Goal: Task Accomplishment & Management: Manage account settings

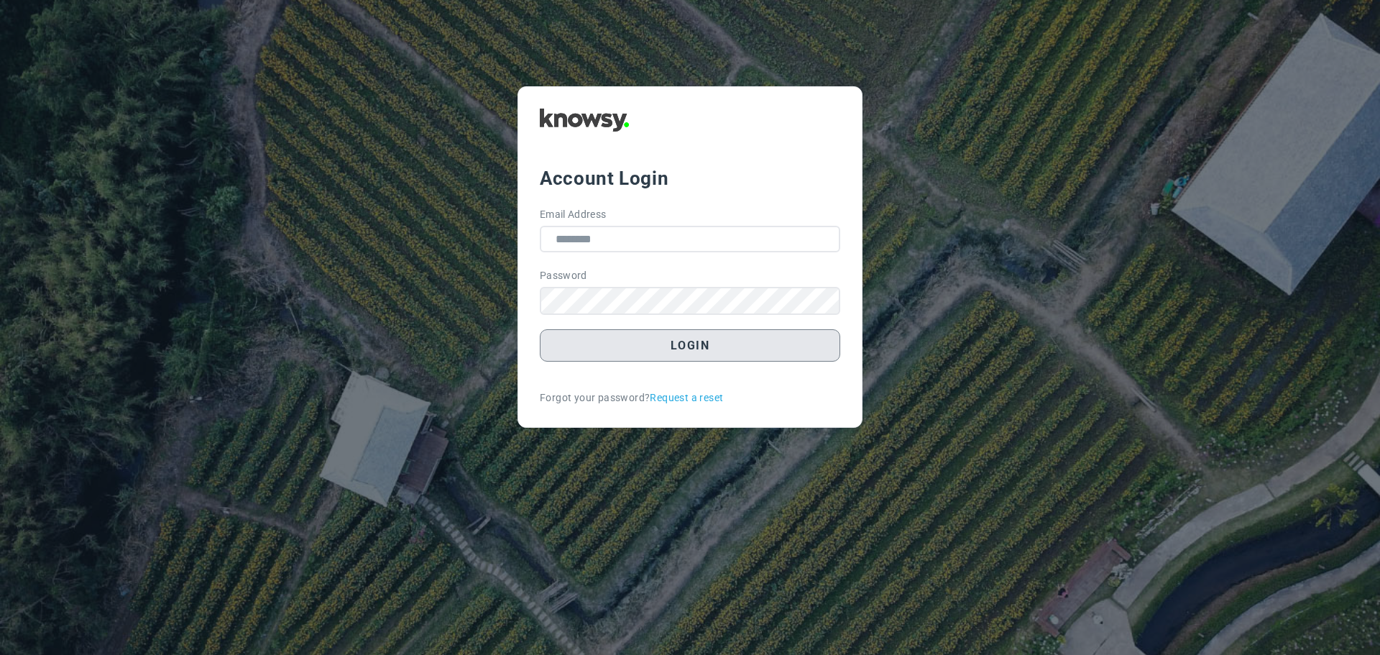
type input "**********"
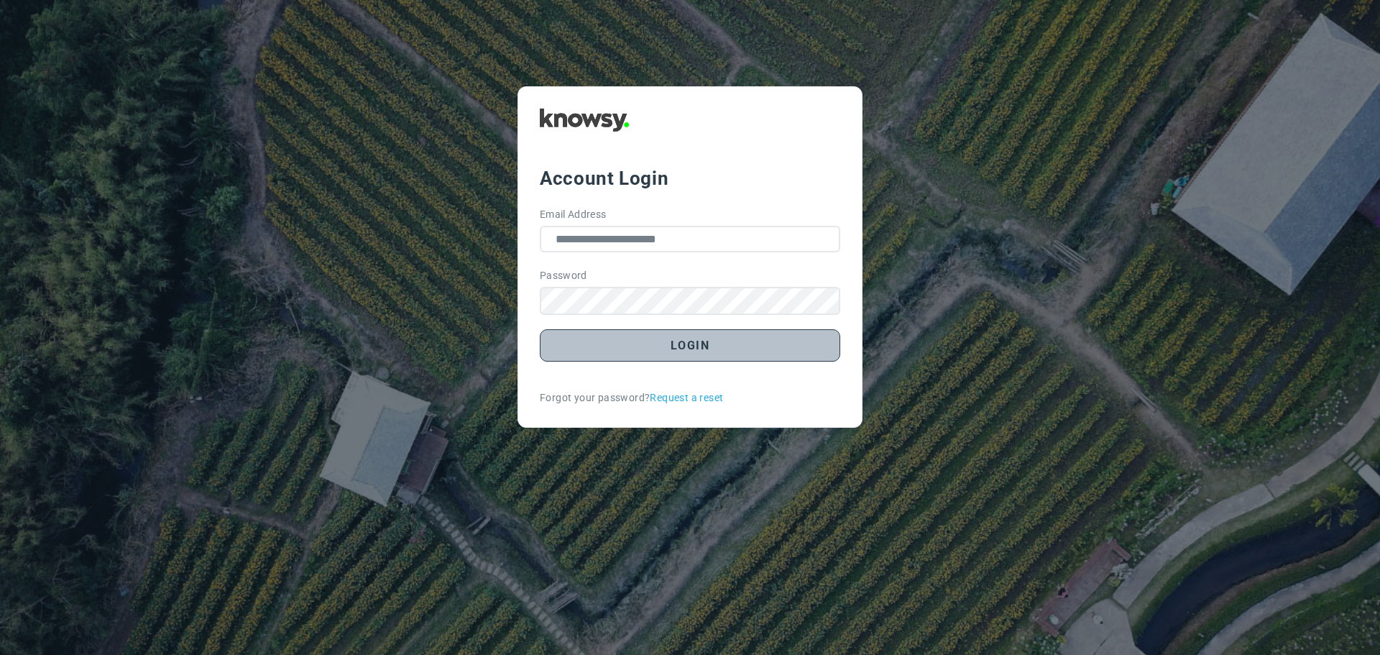
click at [714, 349] on button "Login" at bounding box center [690, 345] width 301 height 32
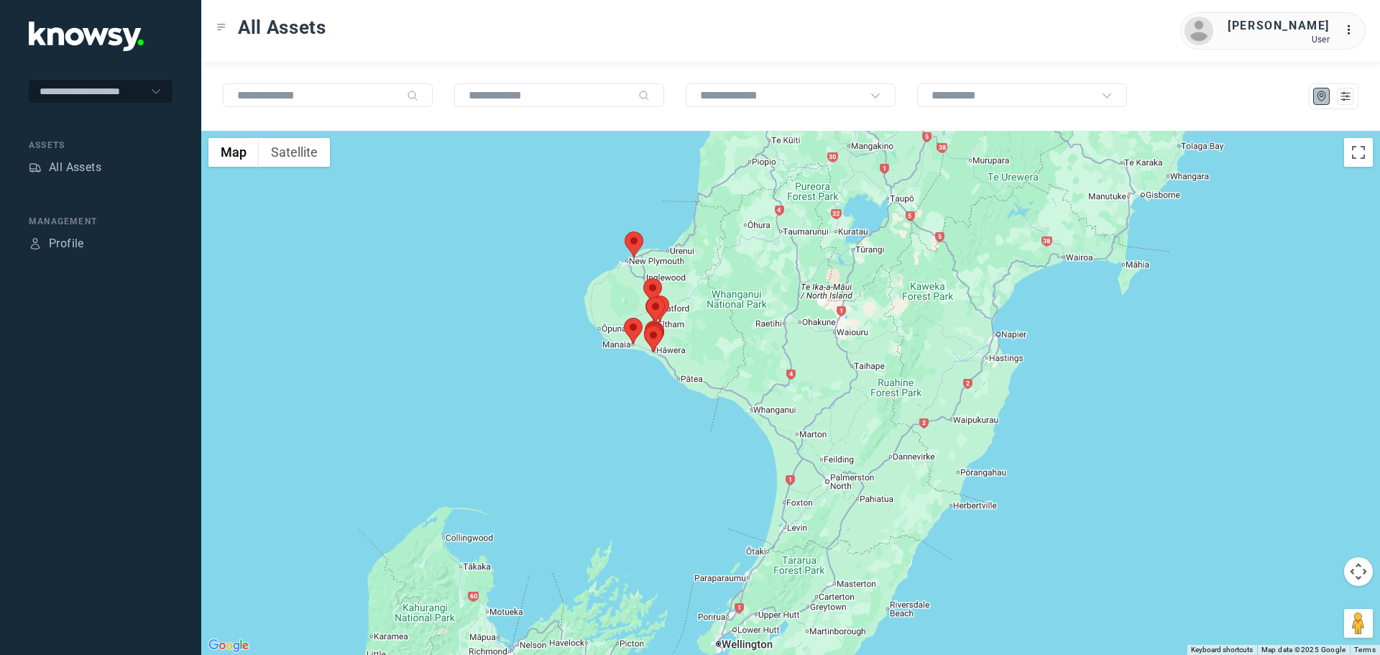
drag, startPoint x: 820, startPoint y: 263, endPoint x: 660, endPoint y: 344, distance: 179.1
click at [660, 344] on div at bounding box center [790, 393] width 1179 height 524
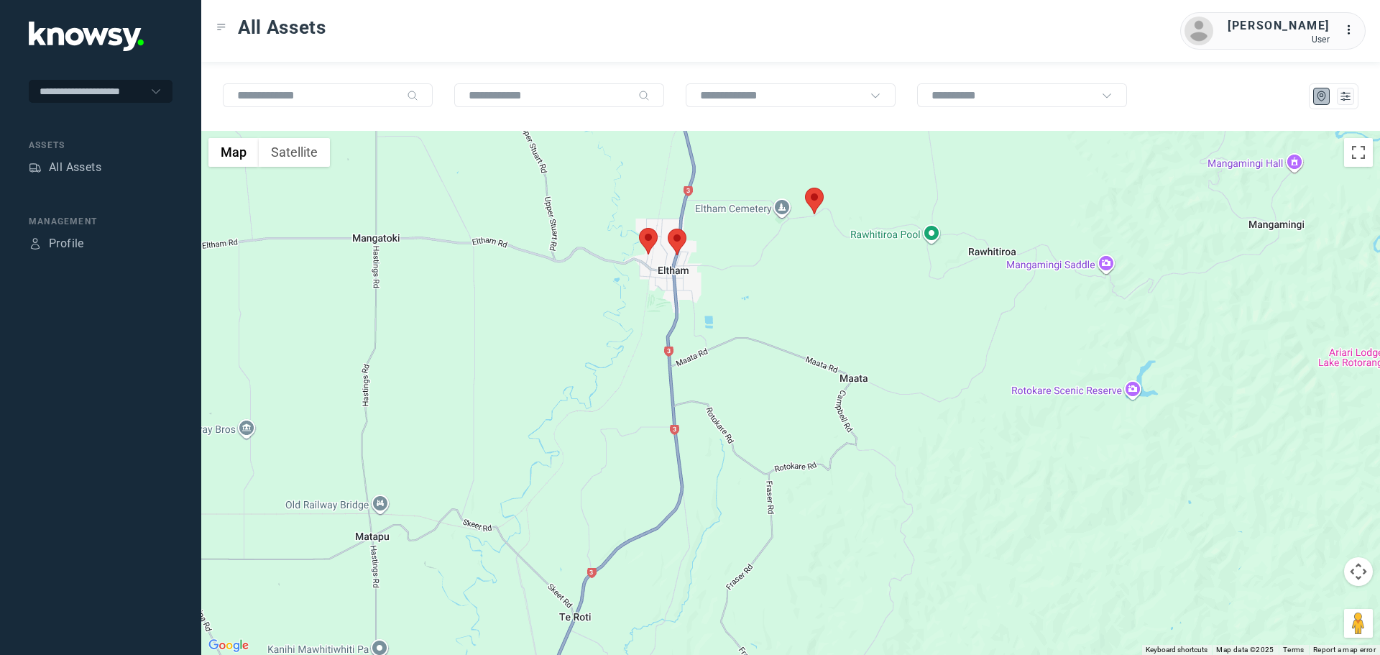
click at [668, 229] on area at bounding box center [668, 229] width 0 height 0
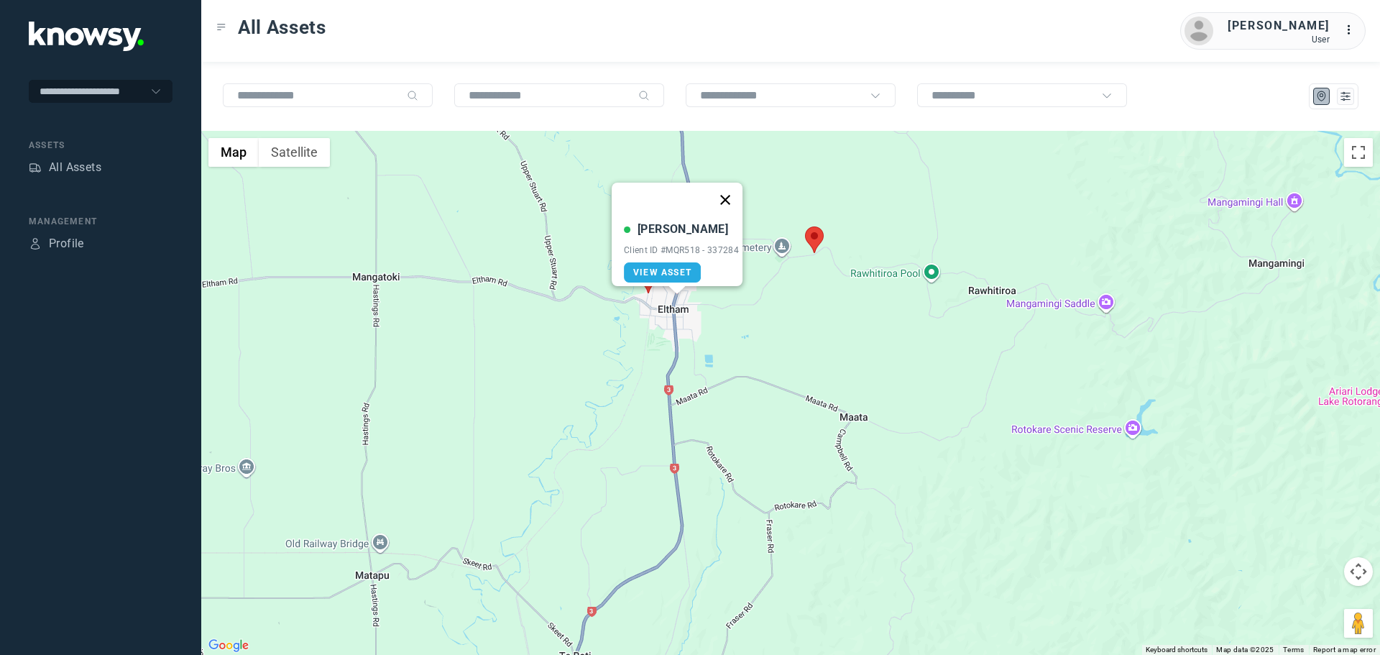
click at [731, 191] on button "Close" at bounding box center [725, 200] width 35 height 35
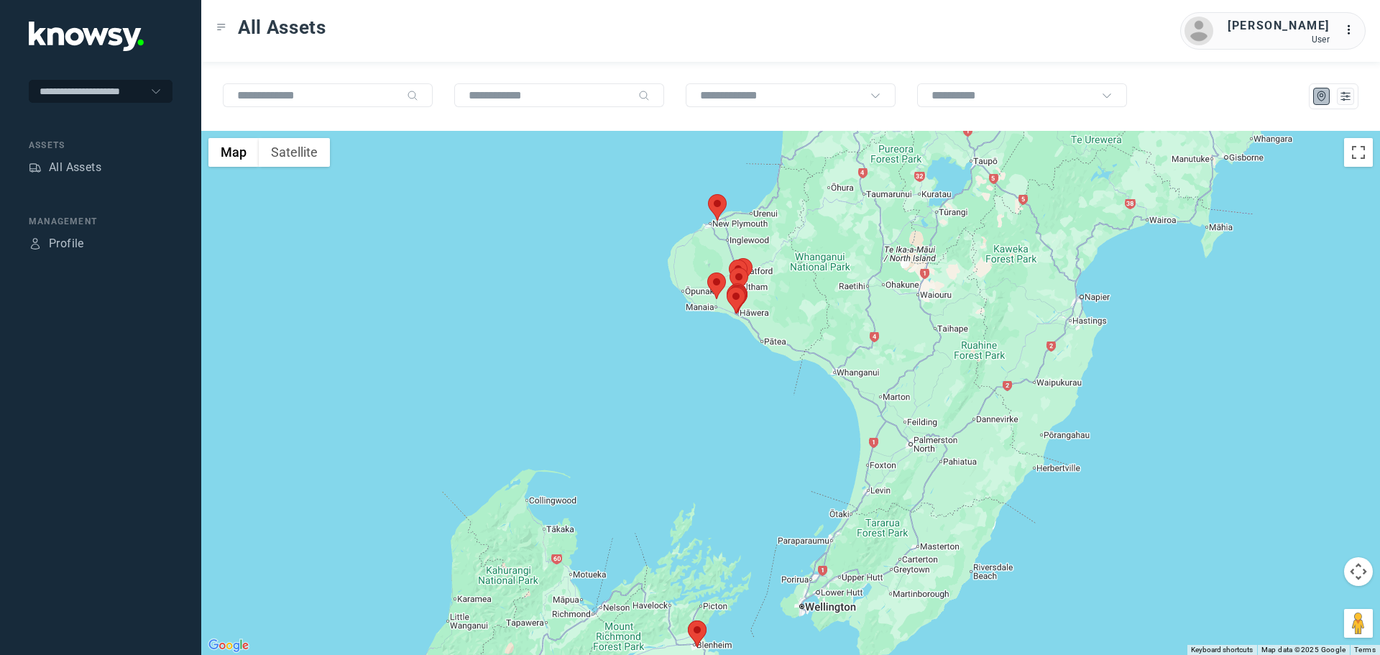
drag, startPoint x: 818, startPoint y: 242, endPoint x: 697, endPoint y: 299, distance: 133.8
click at [720, 434] on div "To navigate, press the arrow keys." at bounding box center [1309, 434] width 1179 height 0
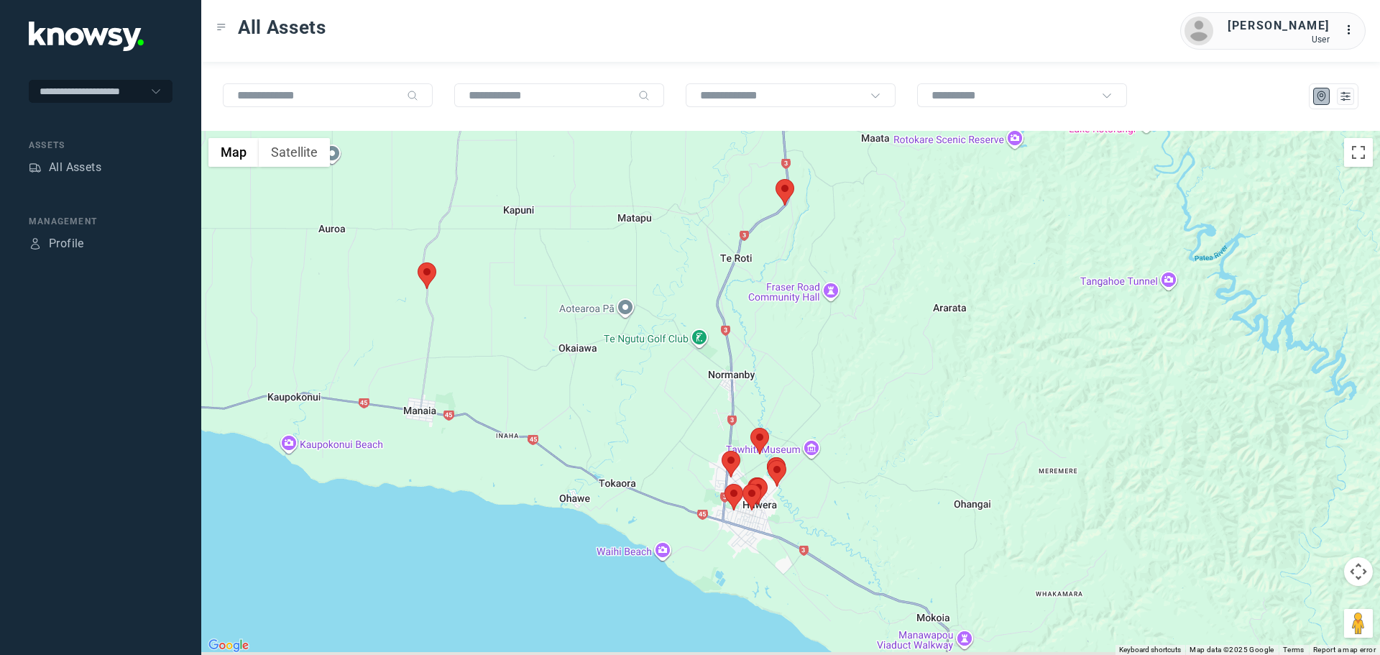
drag, startPoint x: 769, startPoint y: 513, endPoint x: 753, endPoint y: 302, distance: 212.0
click at [753, 302] on div at bounding box center [790, 393] width 1179 height 524
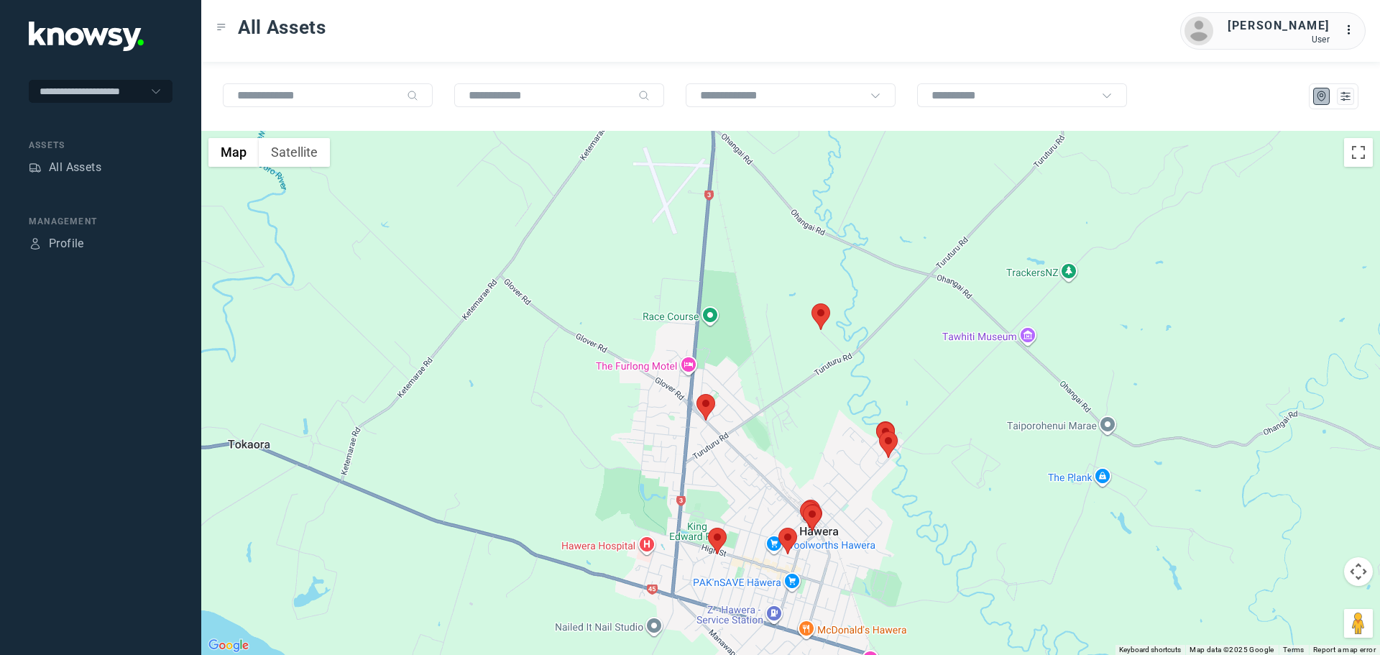
click at [697, 394] on area at bounding box center [697, 394] width 0 height 0
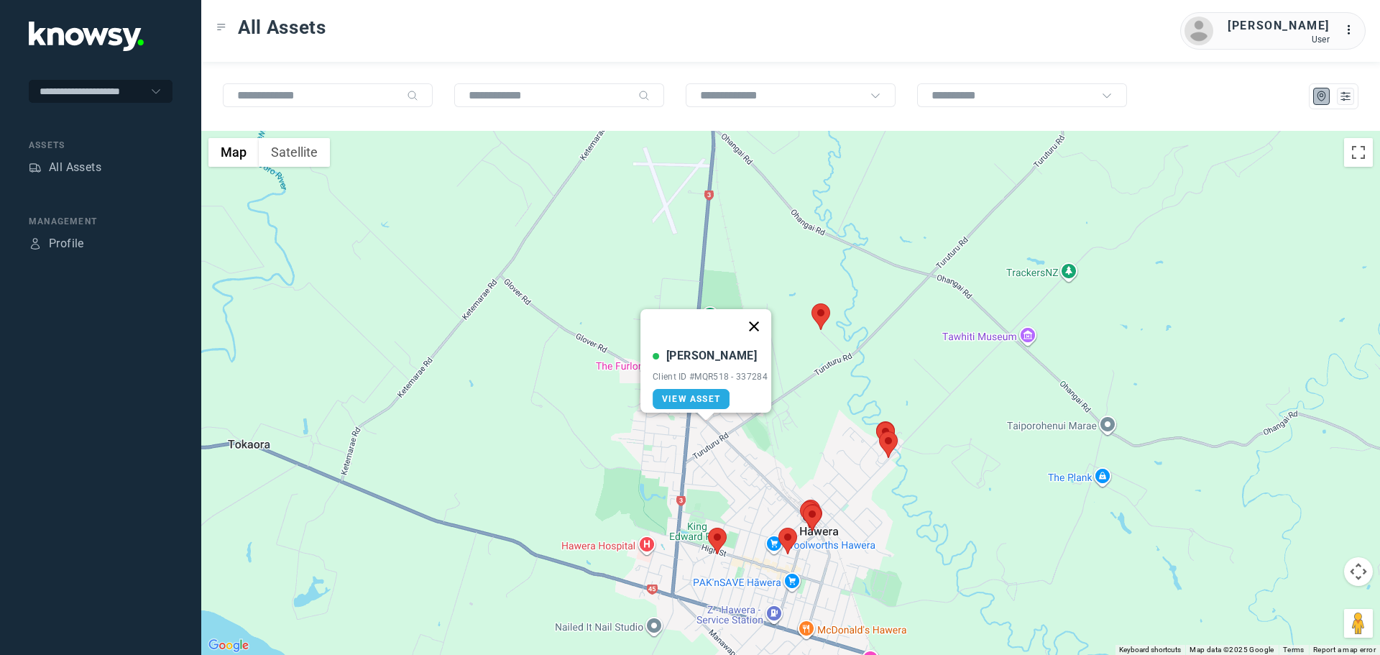
click at [761, 316] on button "Close" at bounding box center [754, 326] width 35 height 35
